Goal: Task Accomplishment & Management: Complete application form

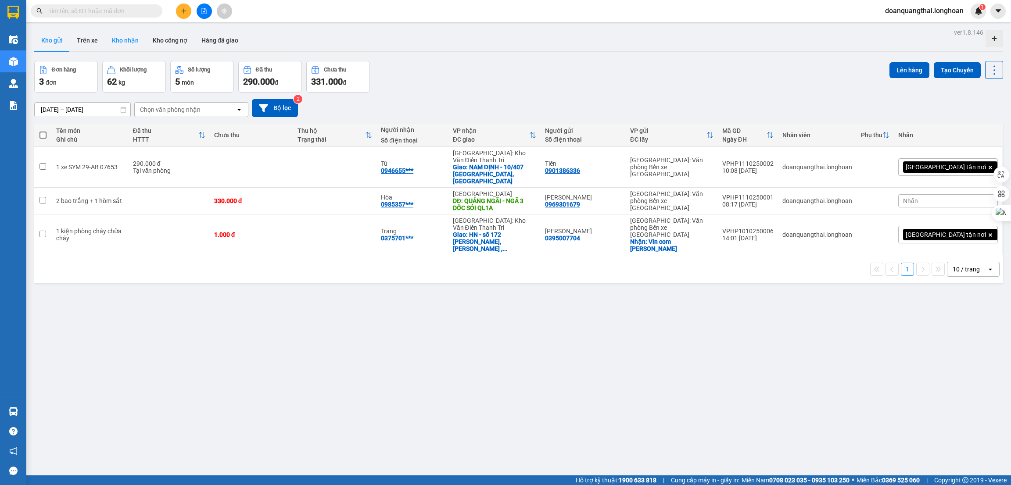
click at [125, 37] on button "Kho nhận" at bounding box center [125, 40] width 41 height 21
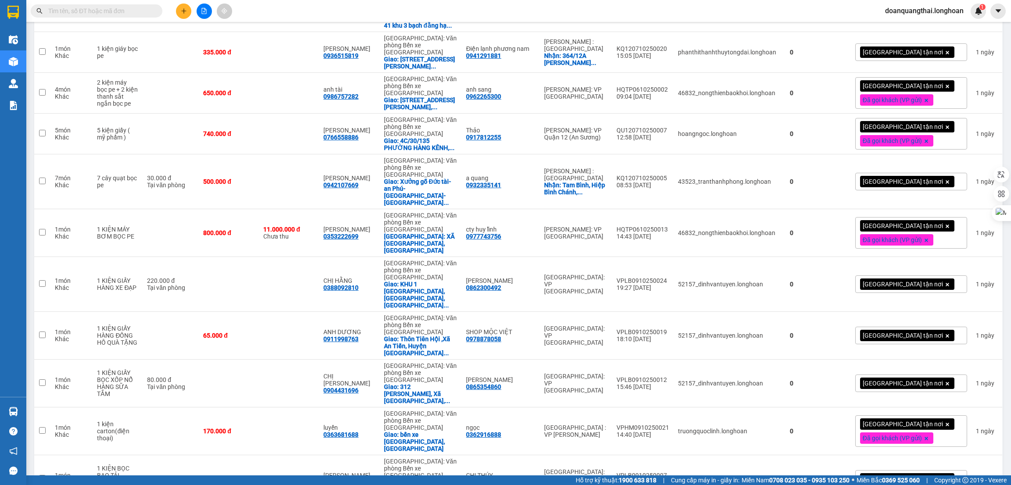
scroll to position [1480, 0]
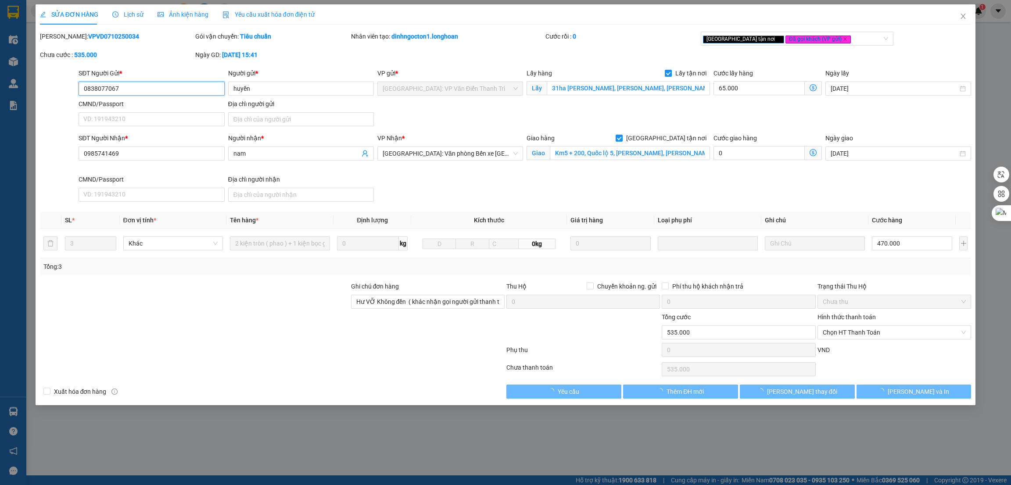
type input "0838077067"
type input "huyền"
checkbox input "true"
type input "31ha [PERSON_NAME], [PERSON_NAME], [PERSON_NAME], [GEOGRAPHIC_DATA]"
type input "0985741469"
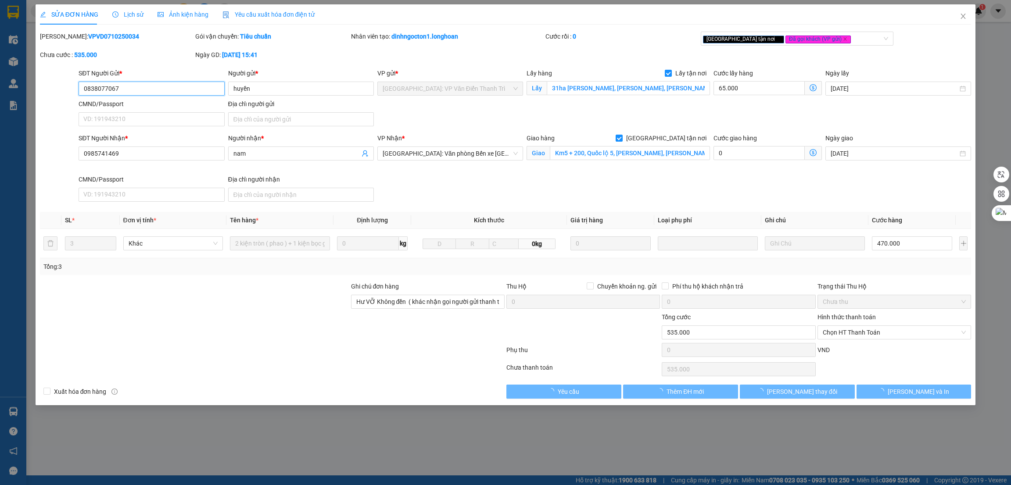
type input "nam"
checkbox input "true"
type input "Km5 + 200, Quốc lộ 5, [PERSON_NAME], [PERSON_NAME], [GEOGRAPHIC_DATA], [GEOGRAP…"
type input "Hư VỠ Không đền ( khác nhận gọi người gửi thanh toán )"
type input "0"
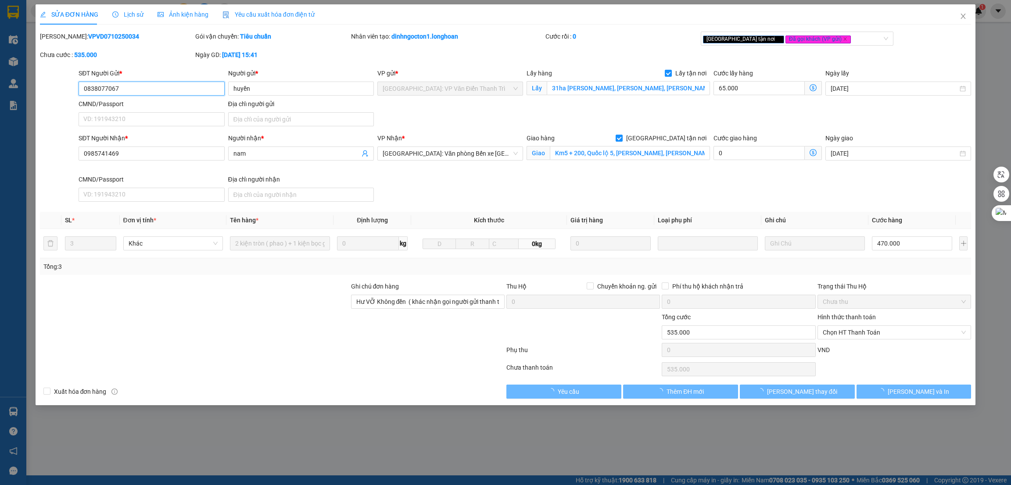
type input "535.000"
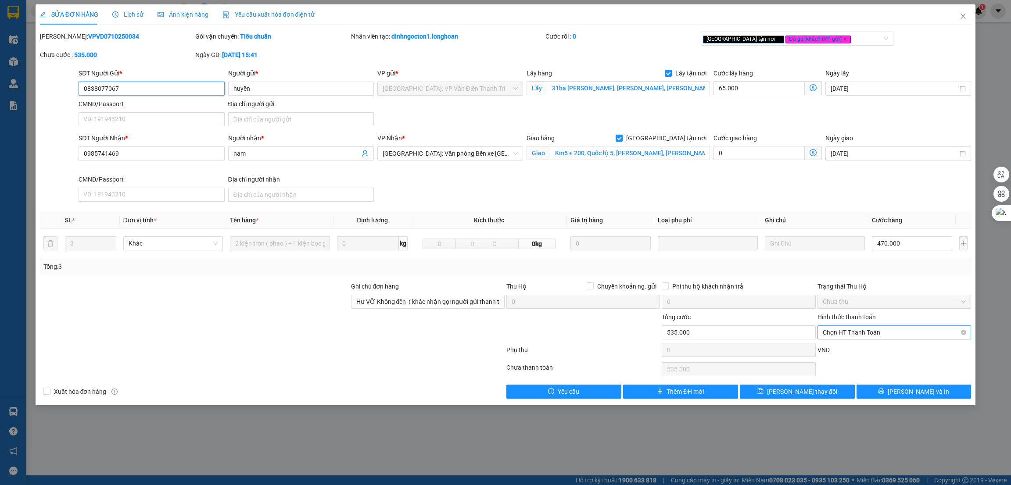
click at [876, 333] on span "Chọn HT Thanh Toán" at bounding box center [894, 332] width 143 height 13
click at [863, 350] on div "Tại văn phòng" at bounding box center [894, 351] width 143 height 10
type input "0"
click at [783, 390] on button "[PERSON_NAME] thay đổi" at bounding box center [797, 392] width 115 height 14
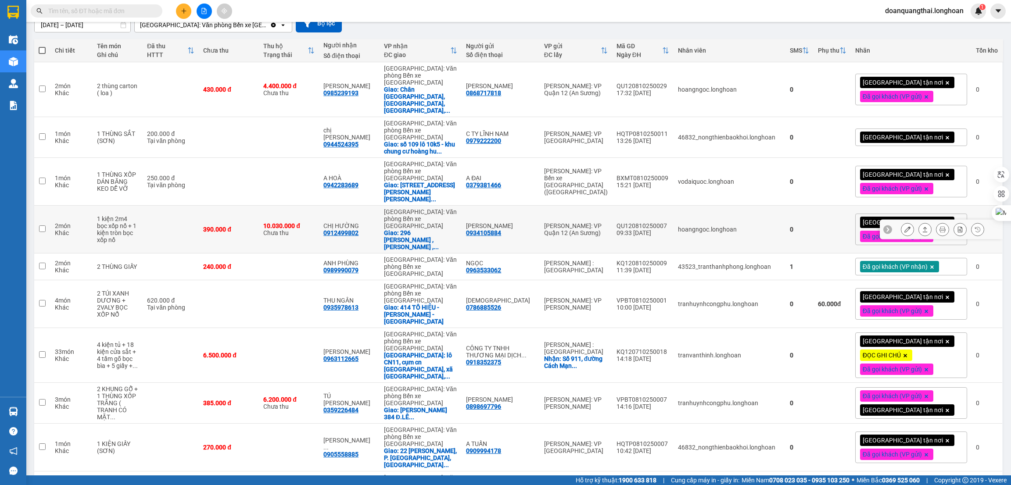
scroll to position [132, 0]
